Goal: Information Seeking & Learning: Find specific fact

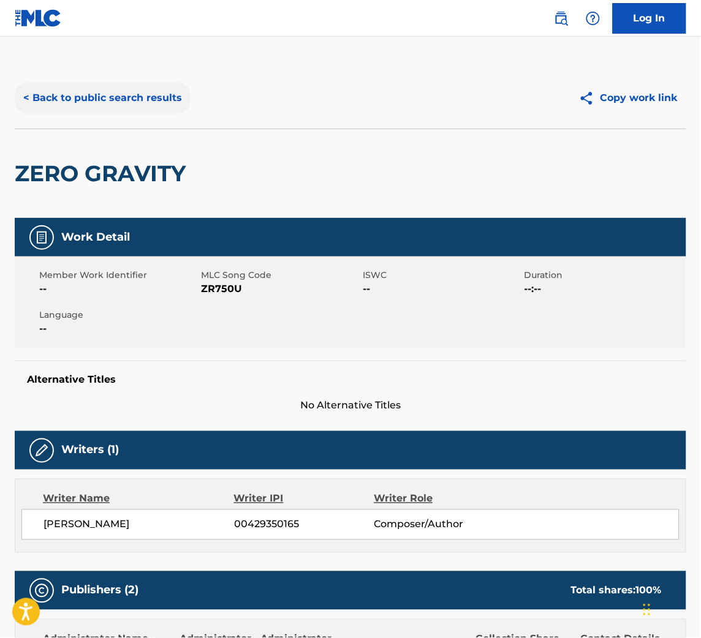
click at [148, 103] on button "< Back to public search results" at bounding box center [103, 98] width 176 height 31
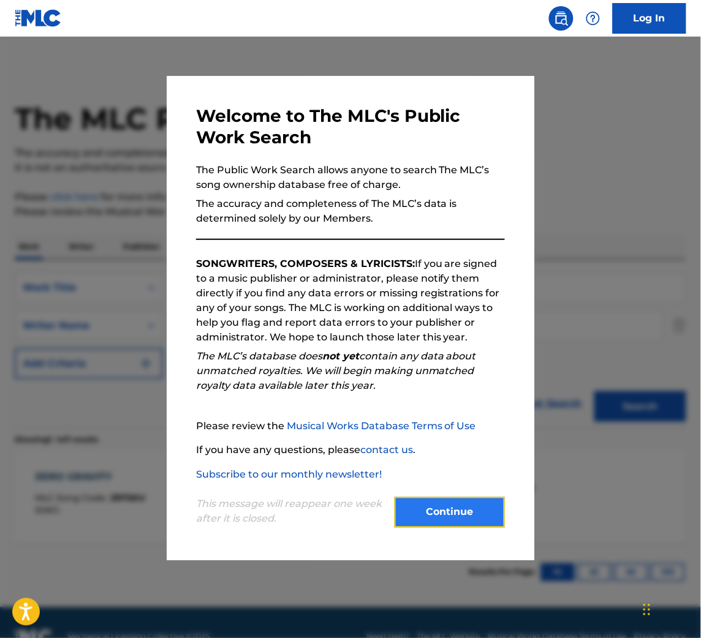
click at [443, 519] on button "Continue" at bounding box center [449, 512] width 110 height 31
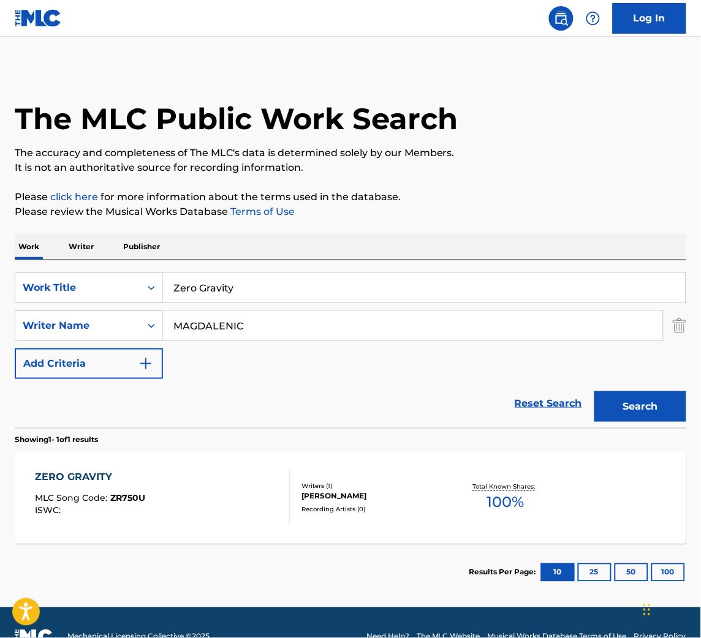
drag, startPoint x: 257, startPoint y: 285, endPoint x: -1, endPoint y: 250, distance: 260.3
click at [0, 250] on html "Accessibility Screen-Reader Guide, Feedback, and Issue Reporting | New window 0…" at bounding box center [350, 319] width 701 height 638
paste input "sunshine vibes"
type input "sunshine vibes"
drag, startPoint x: 284, startPoint y: 322, endPoint x: -1, endPoint y: 252, distance: 293.2
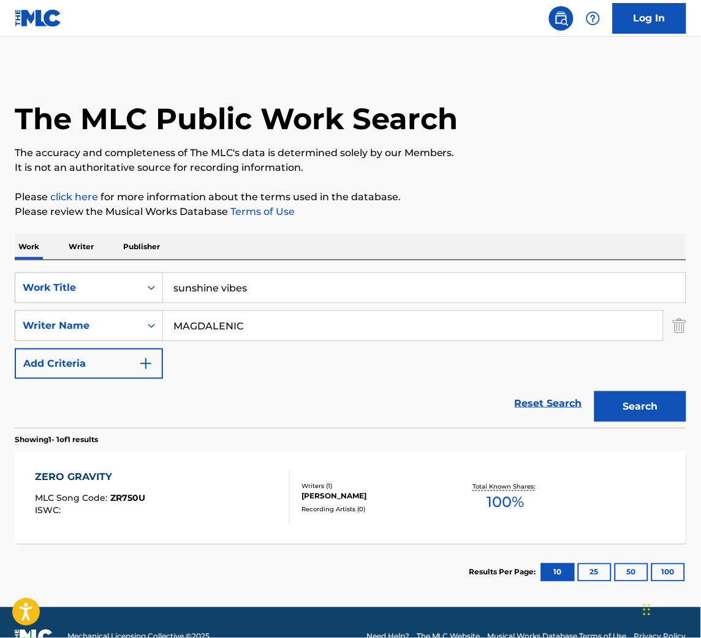
click at [0, 252] on html "Accessibility Screen-Reader Guide, Feedback, and Issue Reporting | New window 0…" at bounding box center [350, 319] width 701 height 638
type input "[PERSON_NAME]"
click at [594, 391] on button "Search" at bounding box center [640, 406] width 92 height 31
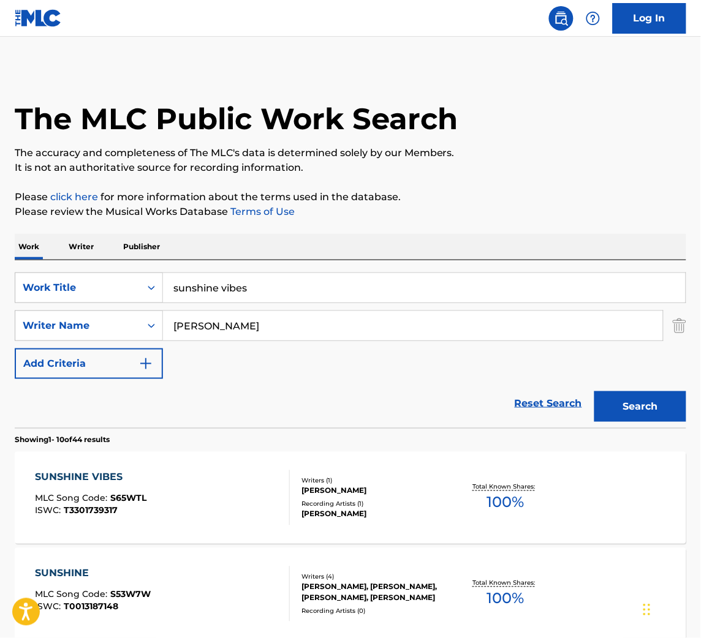
click at [336, 481] on div "Writers ( 1 )" at bounding box center [375, 481] width 148 height 9
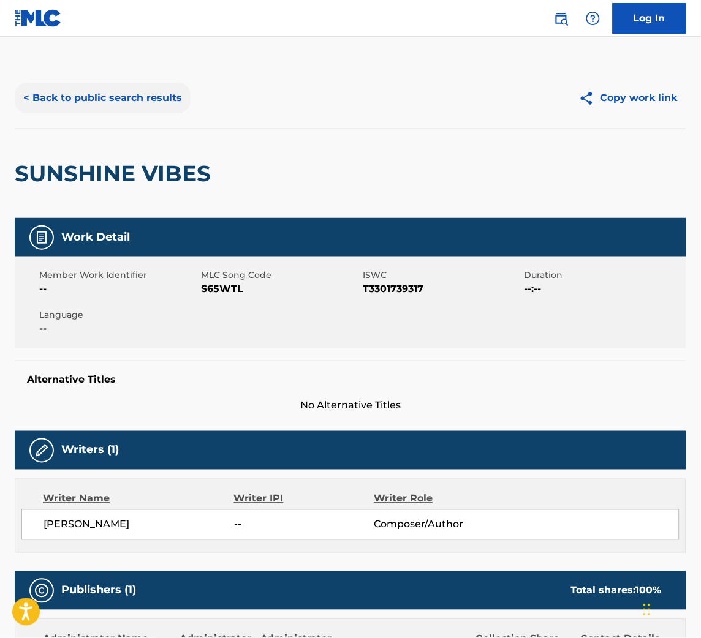
click at [115, 86] on button "< Back to public search results" at bounding box center [103, 98] width 176 height 31
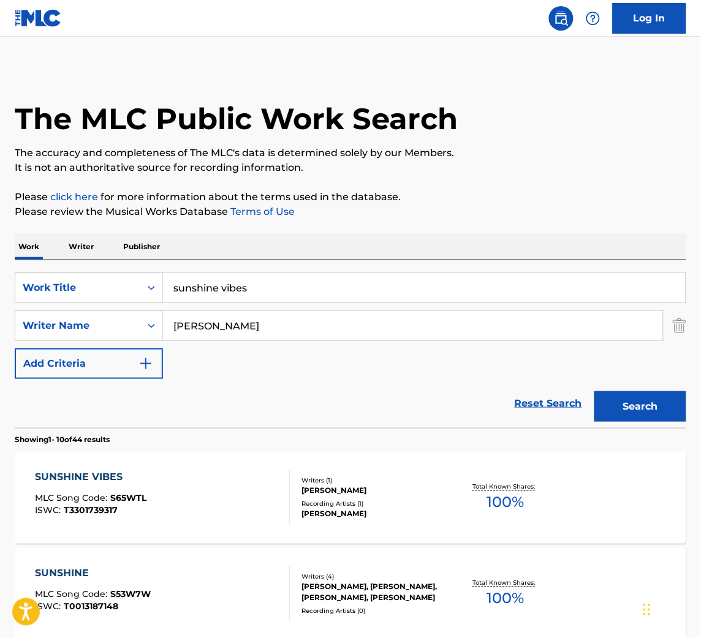
drag, startPoint x: 258, startPoint y: 272, endPoint x: 57, endPoint y: 209, distance: 210.4
paste input "The Drawing-Room"
type input "The Drawing-Room"
drag, startPoint x: 288, startPoint y: 330, endPoint x: -1, endPoint y: 251, distance: 300.1
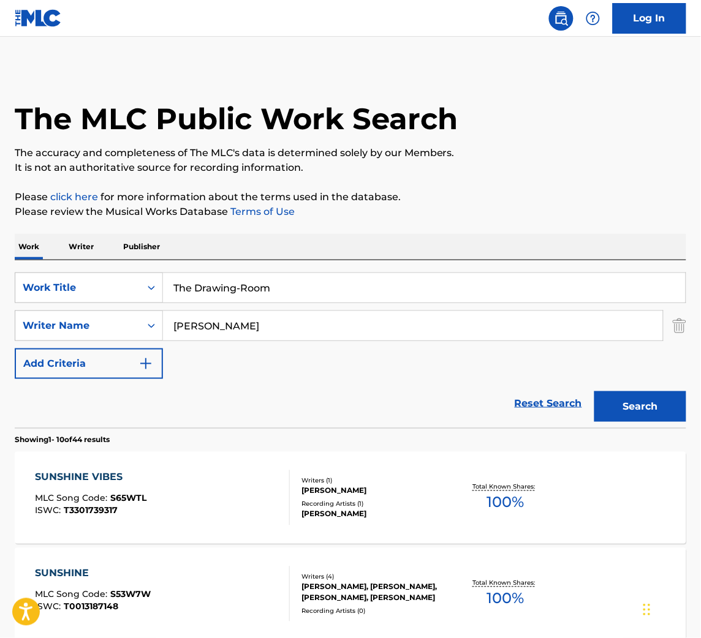
click at [0, 251] on html "Accessibility Screen-Reader Guide, Feedback, and Issue Reporting | New window 0…" at bounding box center [350, 319] width 701 height 638
type input "FRENCH"
click at [594, 391] on button "Search" at bounding box center [640, 406] width 92 height 31
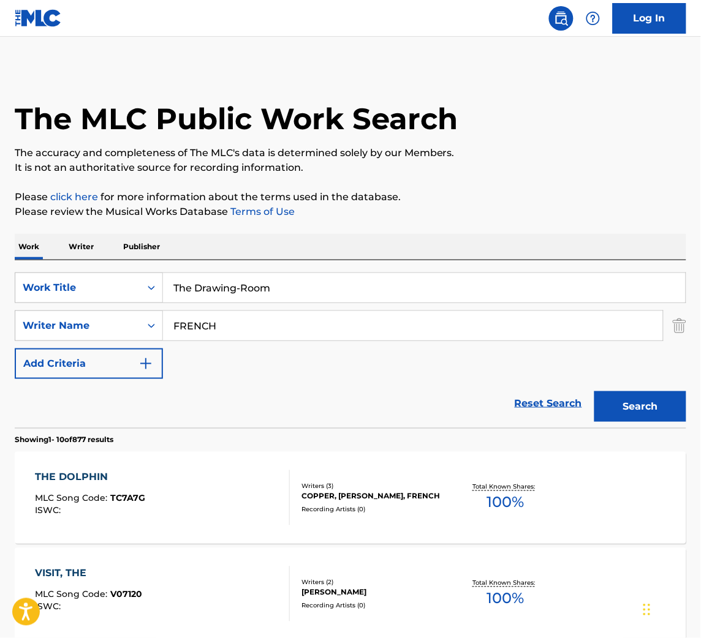
click at [240, 284] on input "The Drawing-Room" at bounding box center [424, 287] width 522 height 29
type input "The Drawing Room"
click at [594, 391] on button "Search" at bounding box center [640, 406] width 92 height 31
click at [244, 331] on input "FRENCH" at bounding box center [413, 325] width 500 height 29
click at [594, 391] on button "Search" at bounding box center [640, 406] width 92 height 31
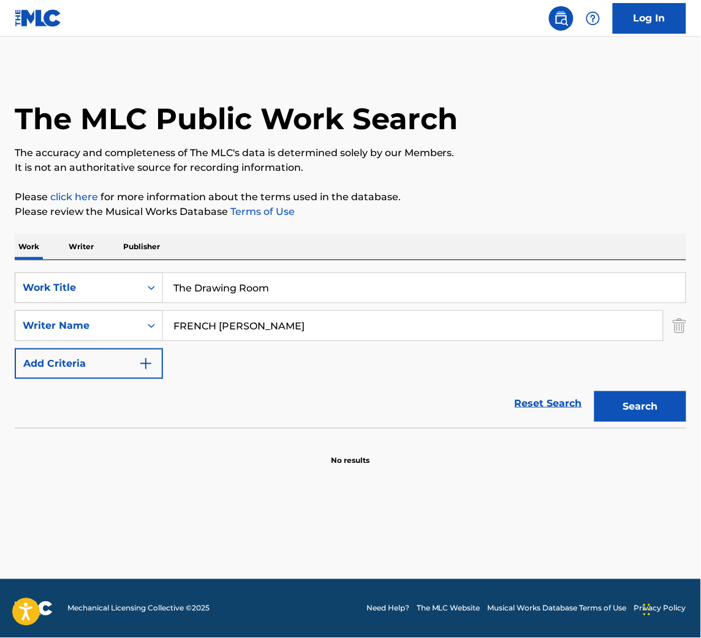
click at [248, 332] on input "FRENCH [PERSON_NAME]" at bounding box center [413, 325] width 500 height 29
type input "[PERSON_NAME]"
click at [594, 391] on button "Search" at bounding box center [640, 406] width 92 height 31
